Goal: Task Accomplishment & Management: Complete application form

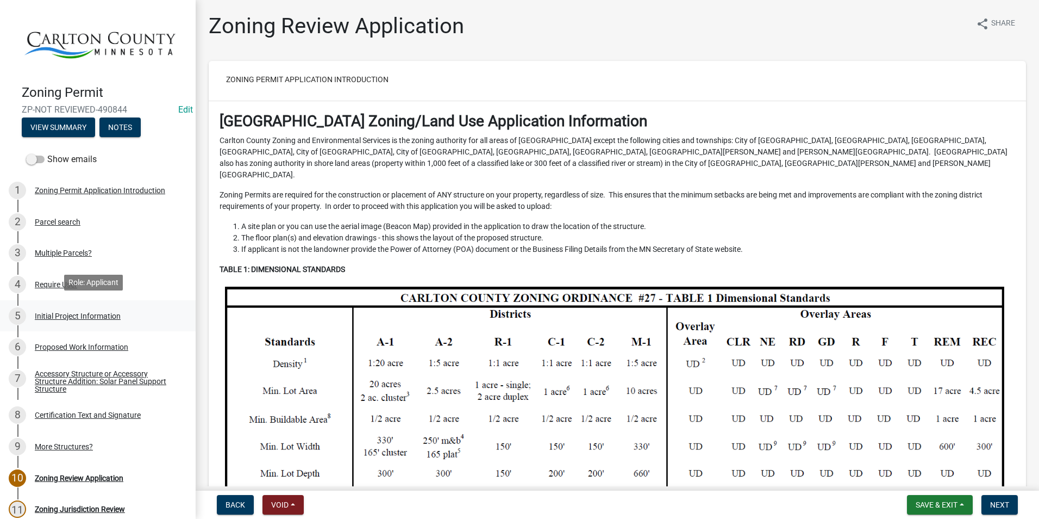
click at [65, 312] on div "Initial Project Information" at bounding box center [78, 316] width 86 height 8
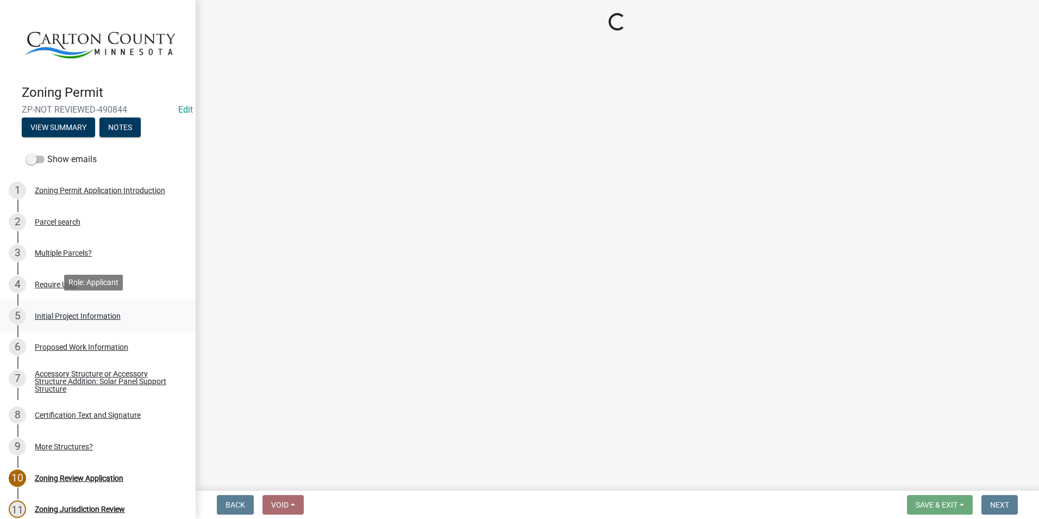
select select "987bd984-5dc8-4afc-b698-6bfa0e862c67"
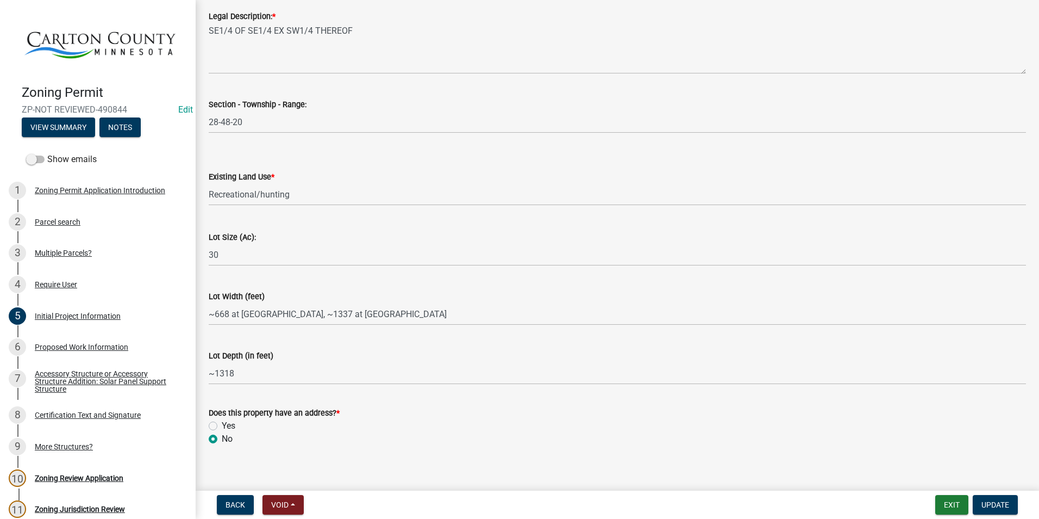
scroll to position [1370, 0]
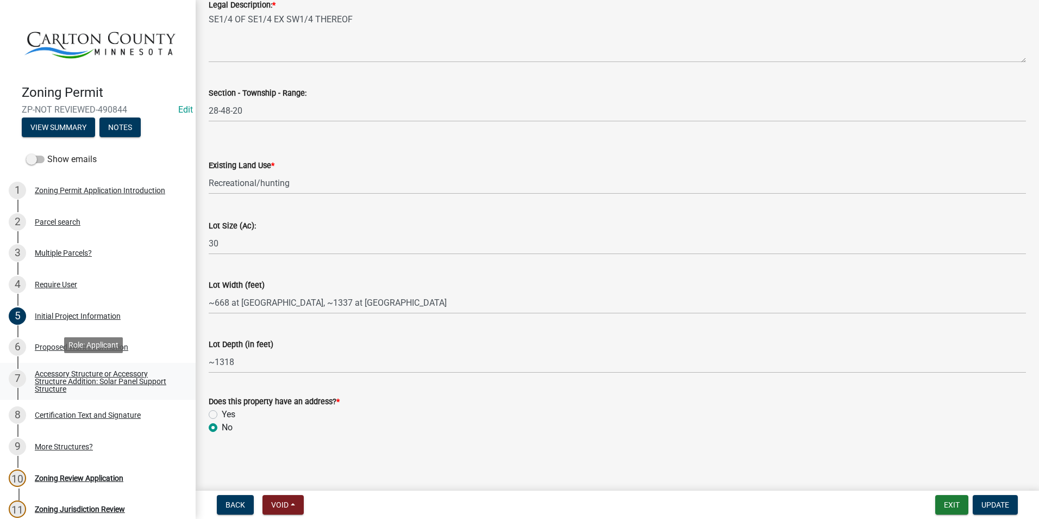
click at [77, 373] on div "Accessory Structure or Accessory Structure Addition: Solar Panel Support Struct…" at bounding box center [107, 381] width 144 height 23
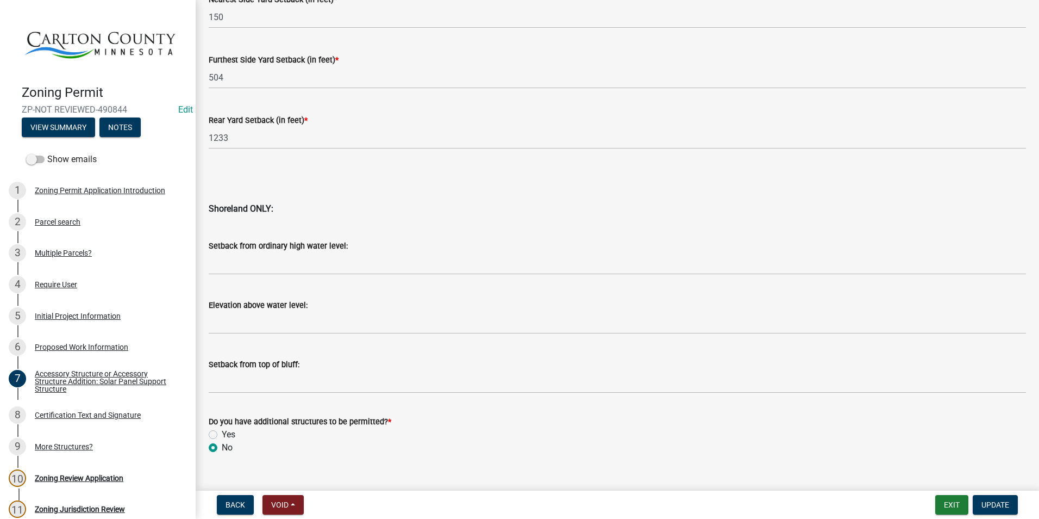
scroll to position [1053, 0]
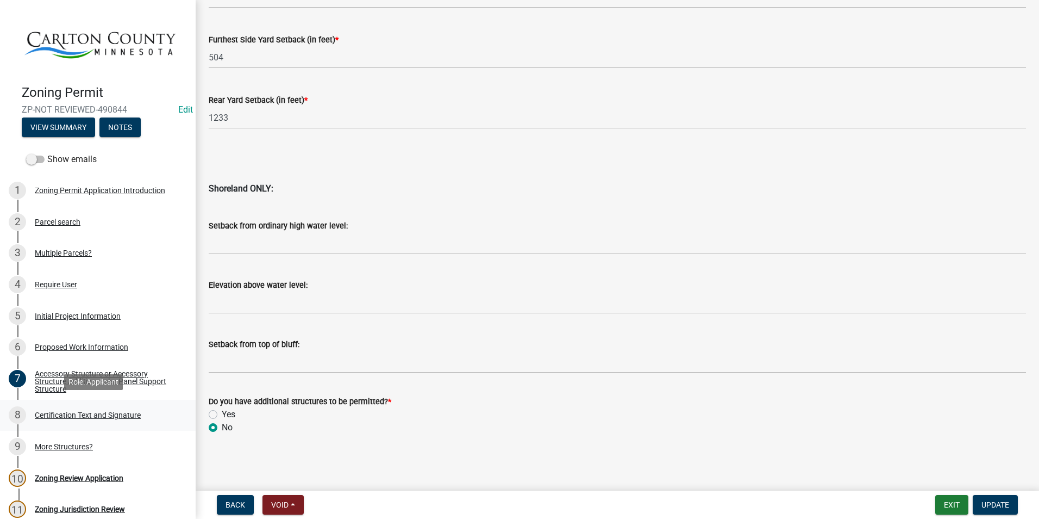
click at [67, 411] on div "Certification Text and Signature" at bounding box center [88, 415] width 106 height 8
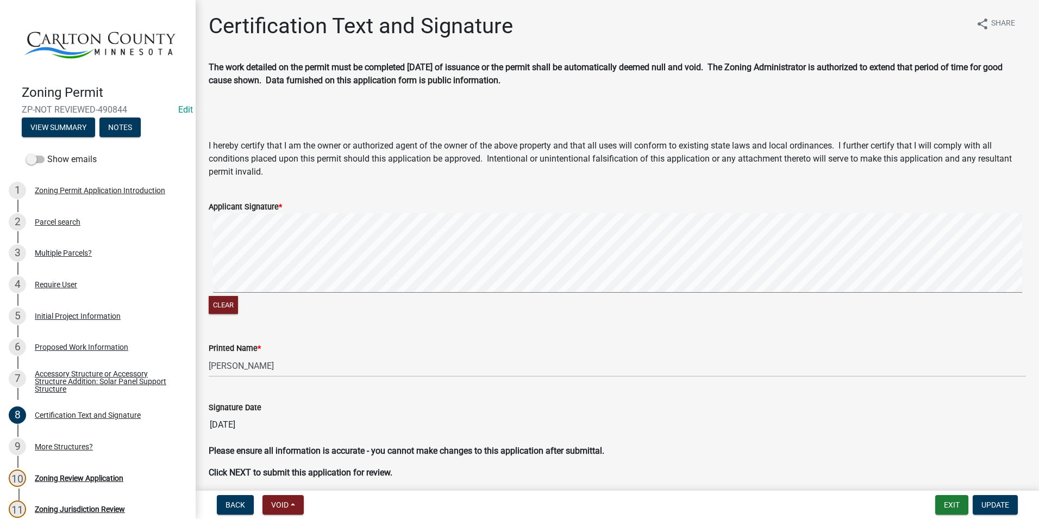
scroll to position [44, 0]
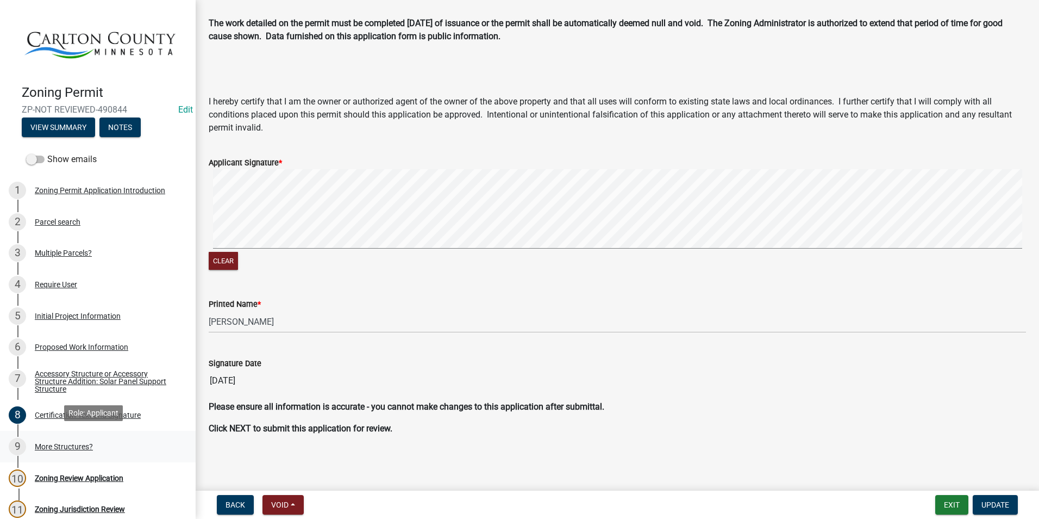
click at [84, 438] on div "9 More Structures?" at bounding box center [94, 446] width 170 height 17
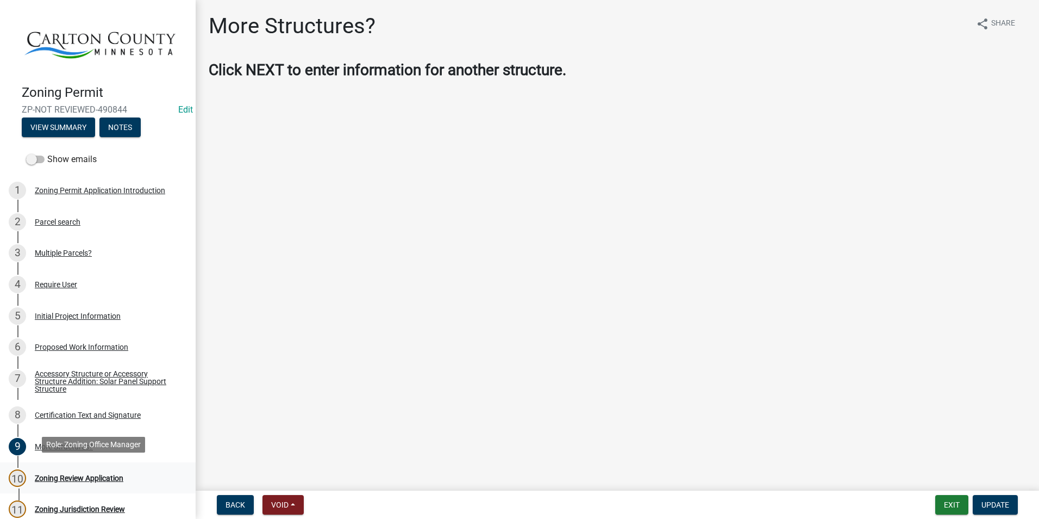
click at [88, 474] on div "Zoning Review Application" at bounding box center [79, 478] width 89 height 8
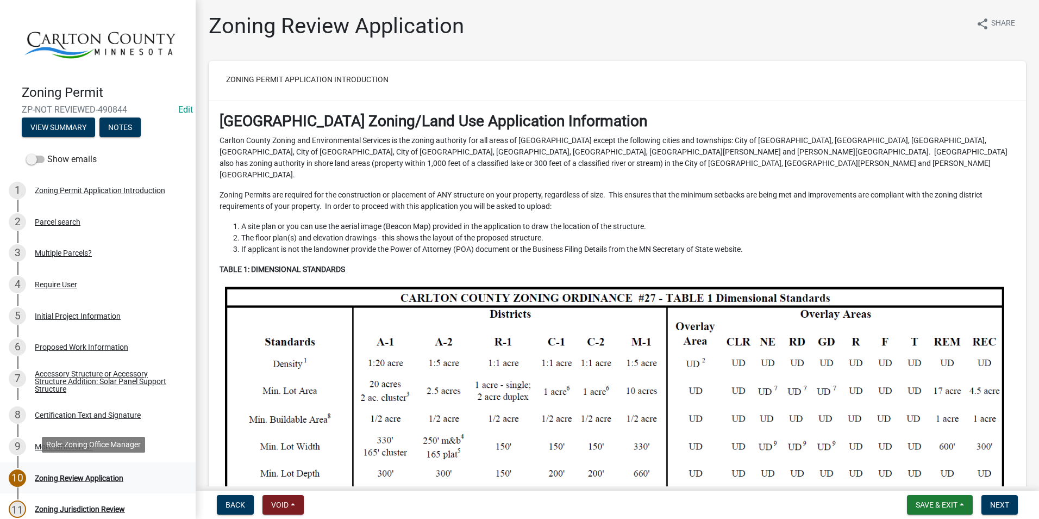
click at [80, 474] on div "Zoning Review Application" at bounding box center [79, 478] width 89 height 8
click at [1011, 503] on button "Next" at bounding box center [1000, 505] width 36 height 20
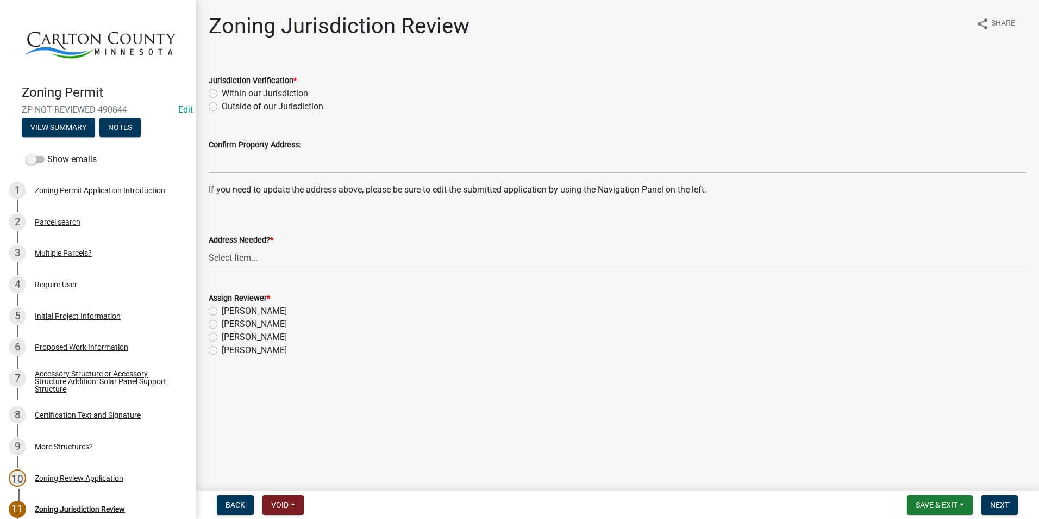
click at [222, 92] on label "Within our Jurisdiction" at bounding box center [265, 93] width 86 height 13
click at [222, 92] on input "Within our Jurisdiction" at bounding box center [225, 90] width 7 height 7
radio input "true"
click at [239, 250] on select "Select Item... Yes No" at bounding box center [618, 257] width 818 height 22
click at [209, 246] on select "Select Item... Yes No" at bounding box center [618, 257] width 818 height 22
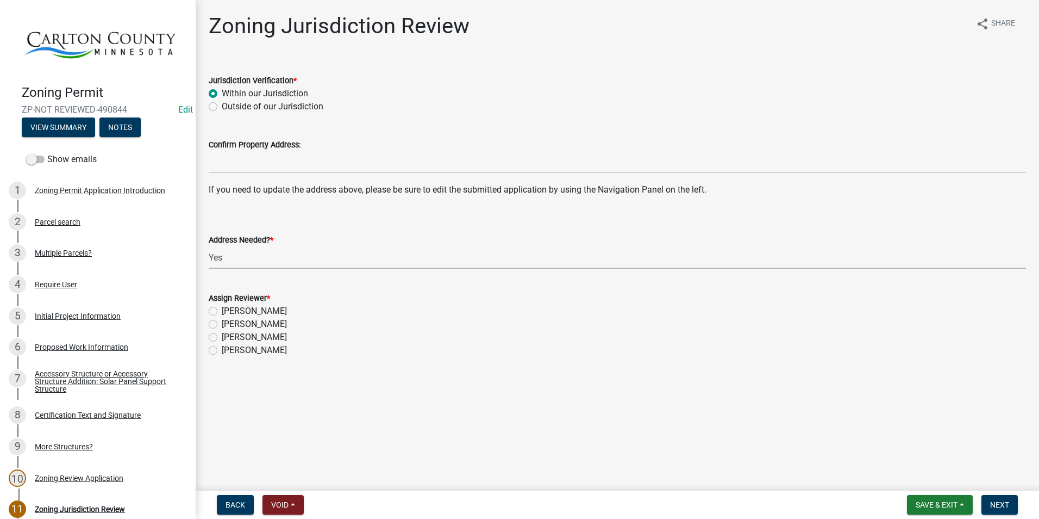
select select "9463c4a0-a671-4c40-af65-78f21d5a1cca"
click at [222, 322] on label "[PERSON_NAME]" at bounding box center [254, 323] width 65 height 13
click at [222, 322] on input "[PERSON_NAME]" at bounding box center [225, 320] width 7 height 7
radio input "true"
click at [999, 499] on button "Next" at bounding box center [1000, 505] width 36 height 20
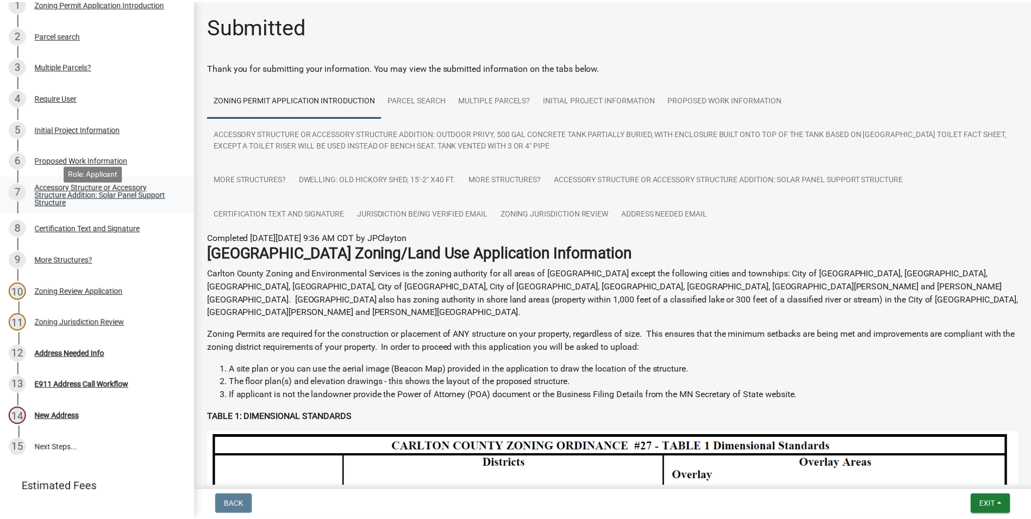
scroll to position [204, 0]
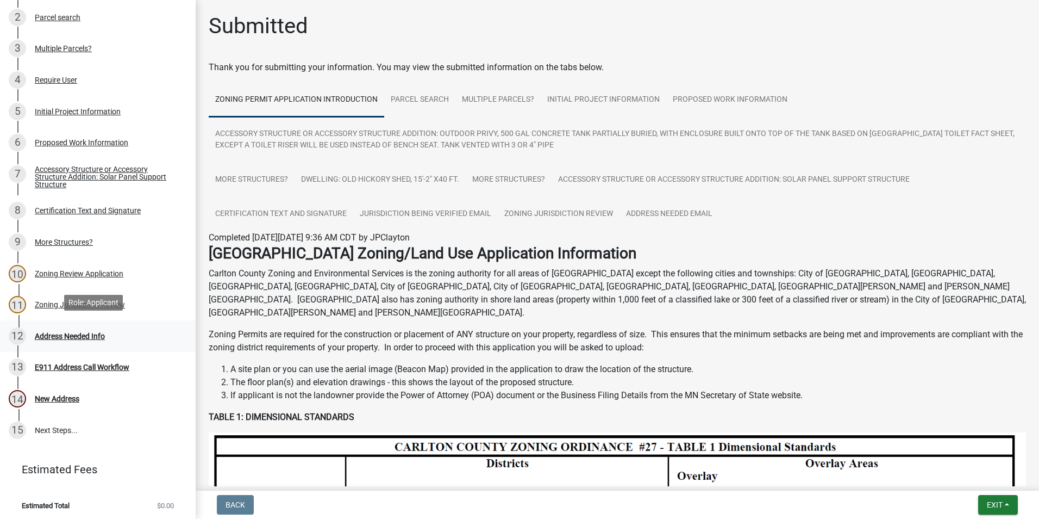
click at [95, 332] on div "Address Needed Info" at bounding box center [70, 336] width 70 height 8
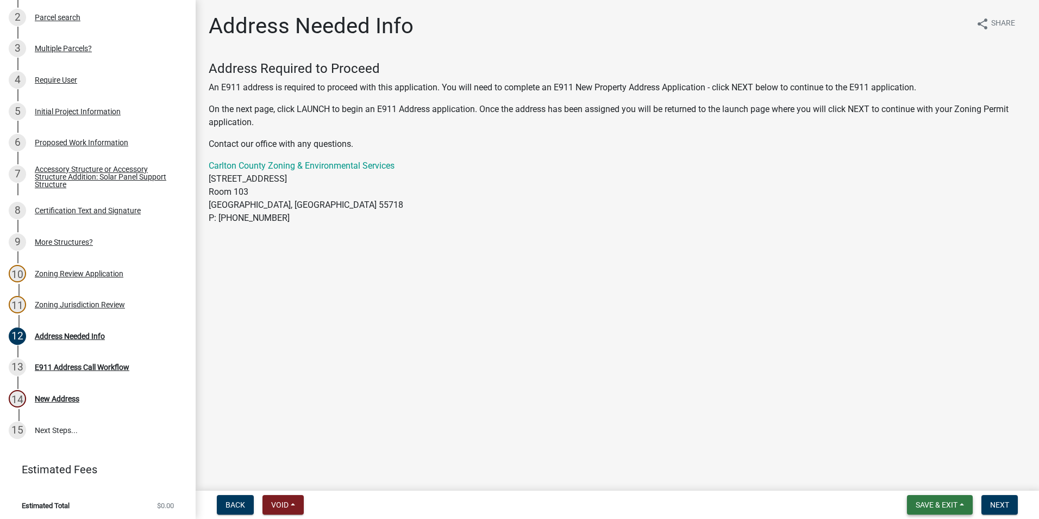
click at [955, 505] on span "Save & Exit" at bounding box center [937, 504] width 42 height 9
click at [929, 473] on button "Save & Exit" at bounding box center [929, 476] width 87 height 26
